Goal: Navigation & Orientation: Find specific page/section

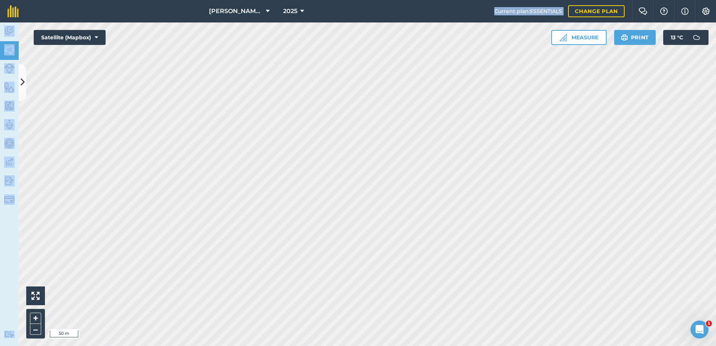
click at [364, 152] on div "[PERSON_NAME] ASAHI PADDOCKS 2025 Current plan : ESSENTIALS Change plan Farm Ch…" at bounding box center [358, 173] width 716 height 346
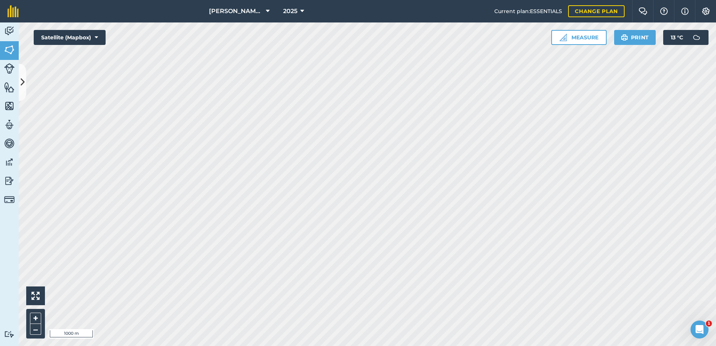
drag, startPoint x: 355, startPoint y: 10, endPoint x: 383, endPoint y: 11, distance: 27.7
click at [383, 11] on nav "[PERSON_NAME] ASAHI PADDOCKS 2025" at bounding box center [260, 11] width 468 height 22
click at [22, 82] on icon at bounding box center [23, 82] width 4 height 13
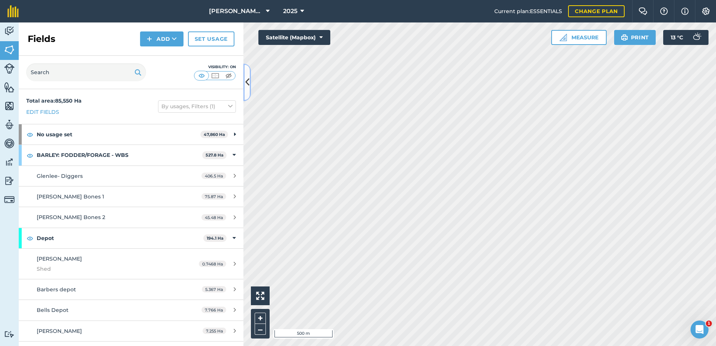
click at [246, 80] on icon at bounding box center [247, 82] width 4 height 13
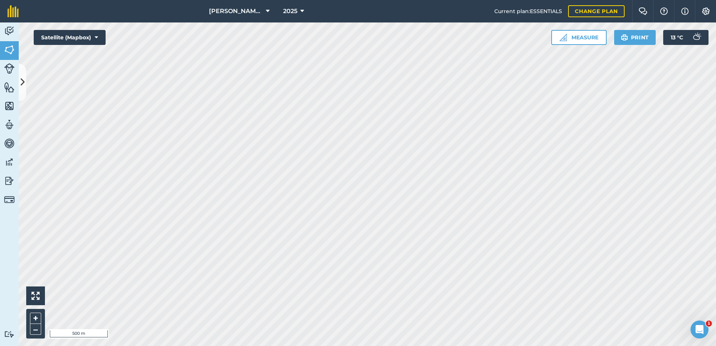
click at [385, 16] on div "[PERSON_NAME] ASAHI PADDOCKS 2025 Current plan : ESSENTIALS Change plan Farm Ch…" at bounding box center [358, 173] width 716 height 346
click at [24, 84] on icon at bounding box center [23, 82] width 4 height 13
